Goal: Task Accomplishment & Management: Use online tool/utility

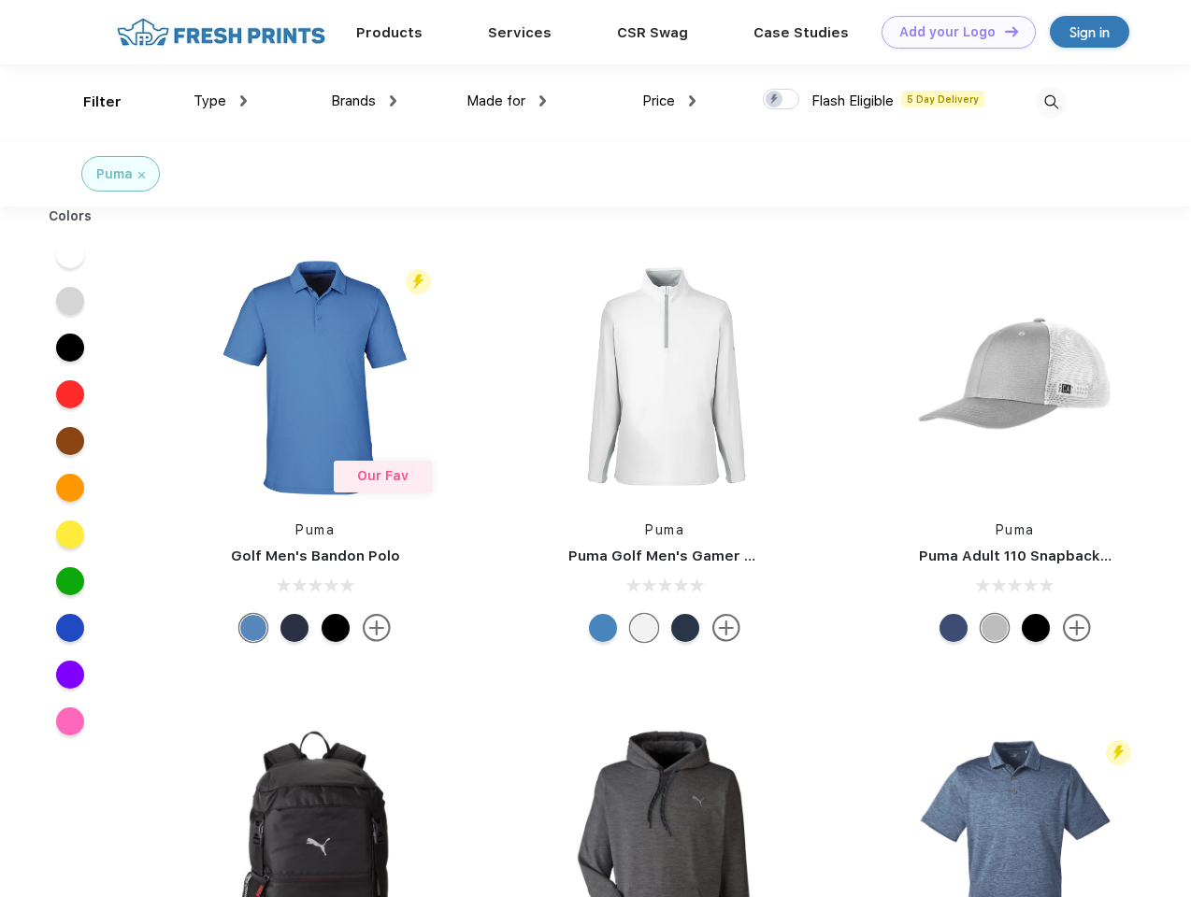
click at [951, 32] on link "Add your Logo Design Tool" at bounding box center [958, 32] width 154 height 33
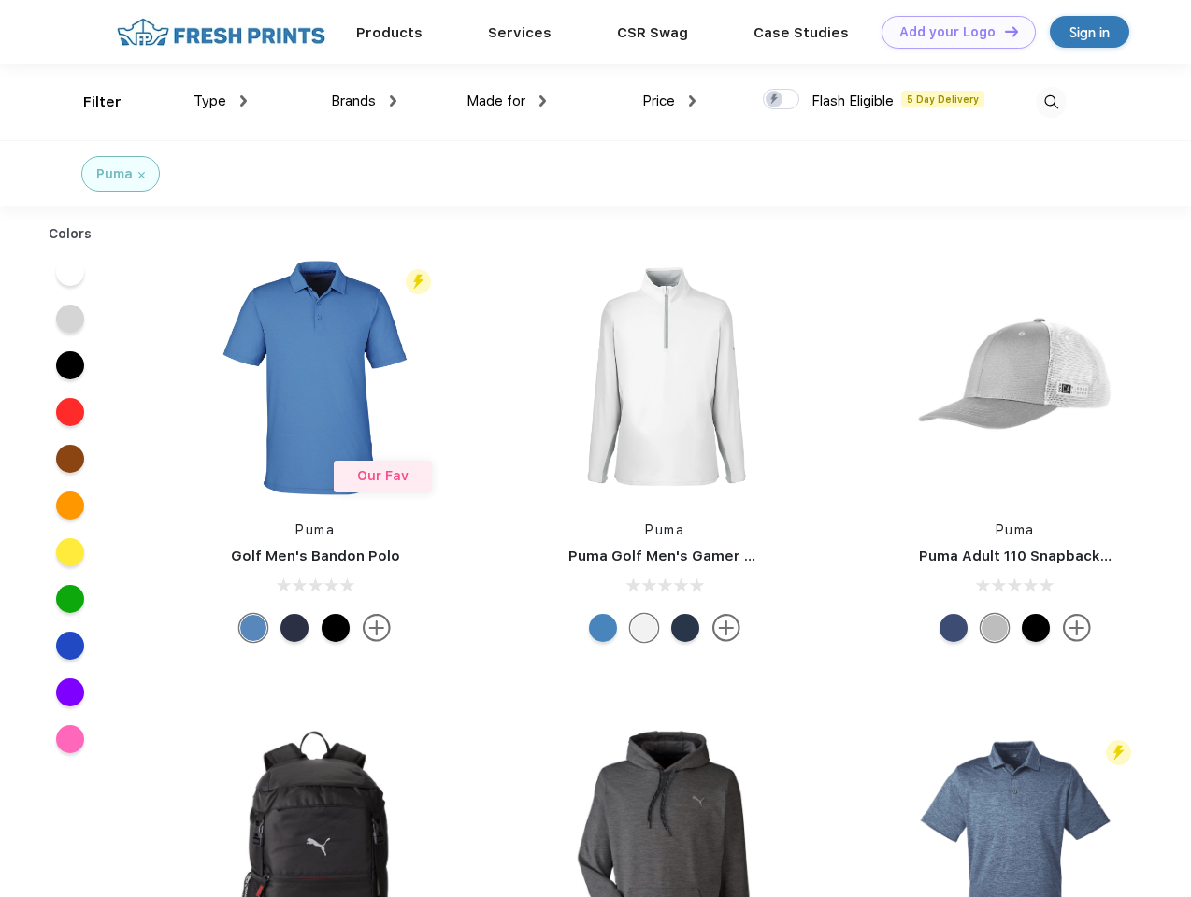
click at [0, 0] on div "Design Tool" at bounding box center [0, 0] width 0 height 0
click at [1003, 31] on link "Add your Logo Design Tool" at bounding box center [958, 32] width 154 height 33
click at [90, 102] on div "Filter" at bounding box center [102, 102] width 38 height 21
click at [221, 101] on span "Type" at bounding box center [209, 101] width 33 height 17
click at [364, 101] on span "Brands" at bounding box center [353, 101] width 45 height 17
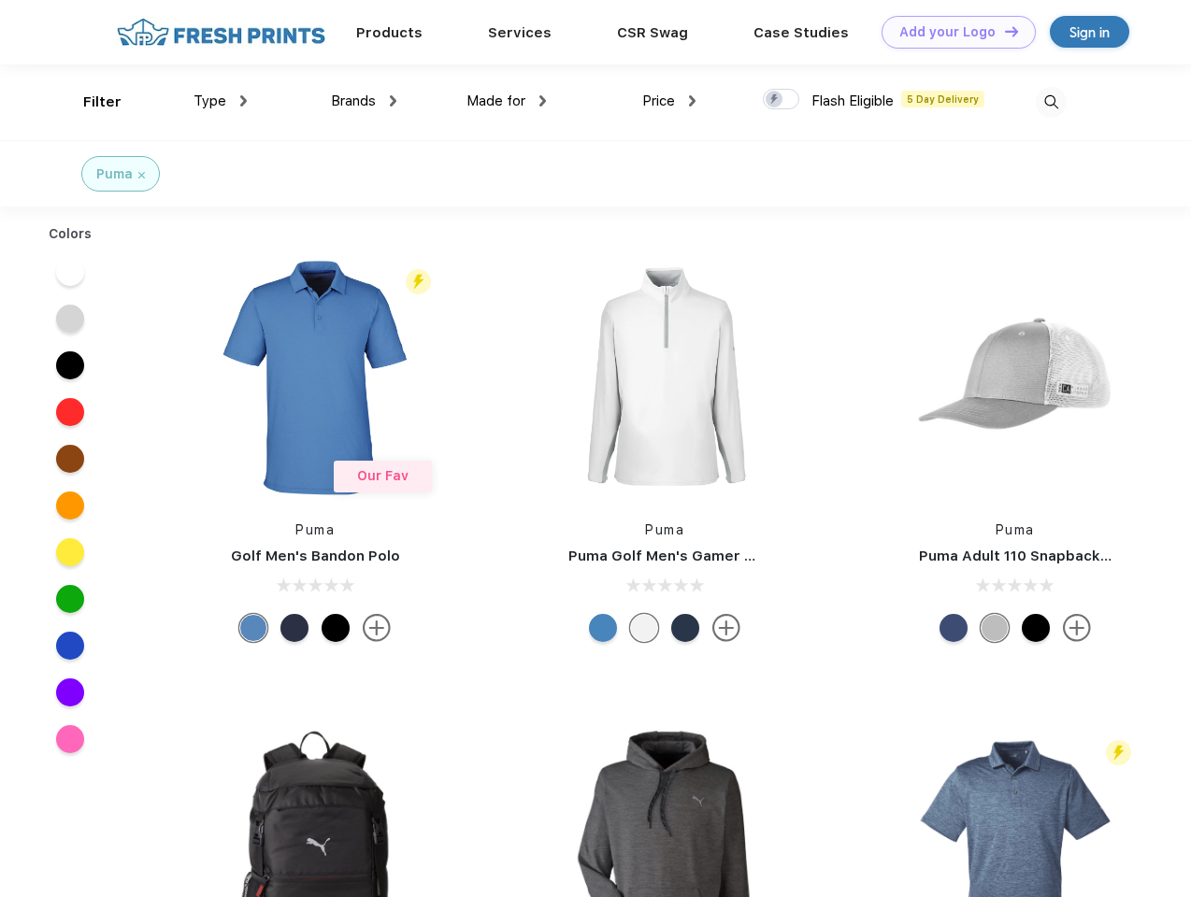
click at [506, 101] on span "Made for" at bounding box center [495, 101] width 59 height 17
click at [669, 101] on span "Price" at bounding box center [658, 101] width 33 height 17
click at [781, 100] on div at bounding box center [781, 99] width 36 height 21
click at [775, 100] on input "checkbox" at bounding box center [769, 94] width 12 height 12
click at [1050, 102] on img at bounding box center [1050, 102] width 31 height 31
